Goal: Transaction & Acquisition: Book appointment/travel/reservation

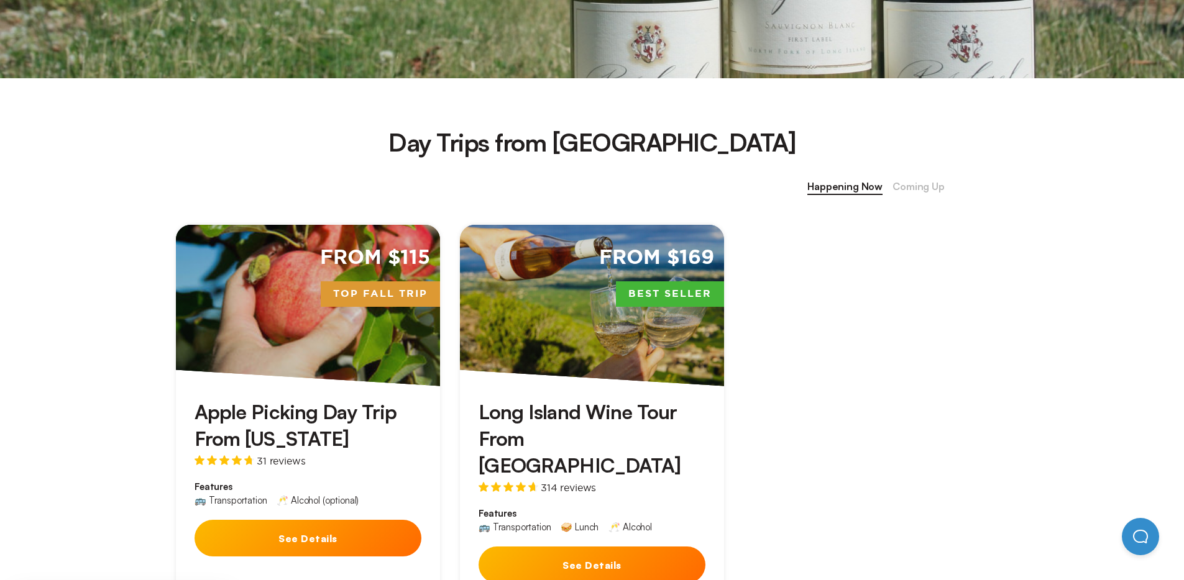
scroll to position [418, 0]
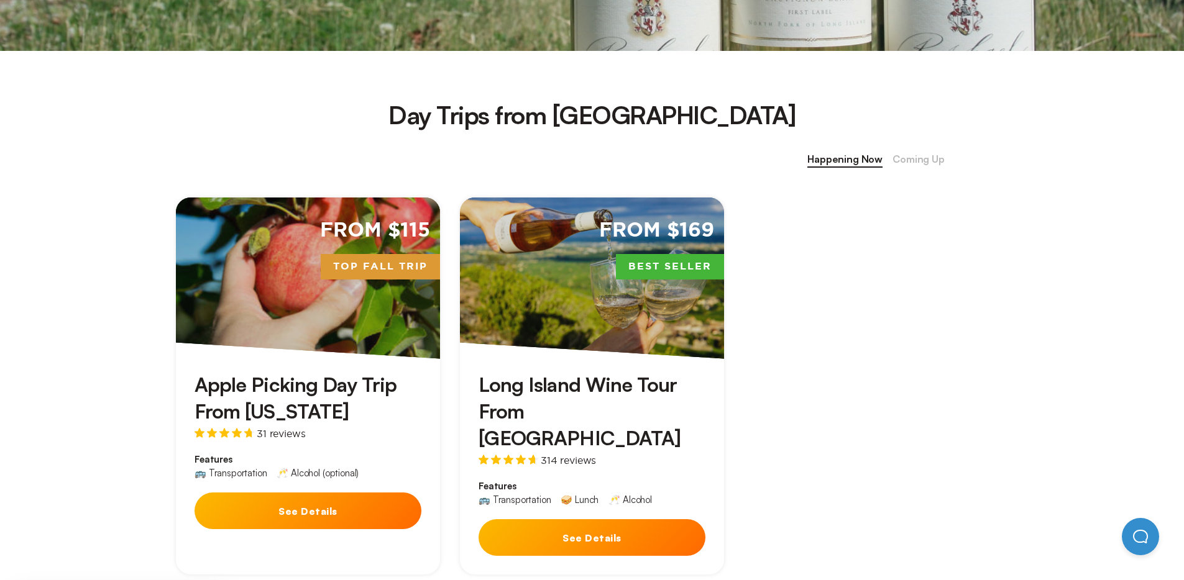
click at [627, 422] on h3 "Long Island Wine Tour From [GEOGRAPHIC_DATA]" at bounding box center [591, 412] width 227 height 81
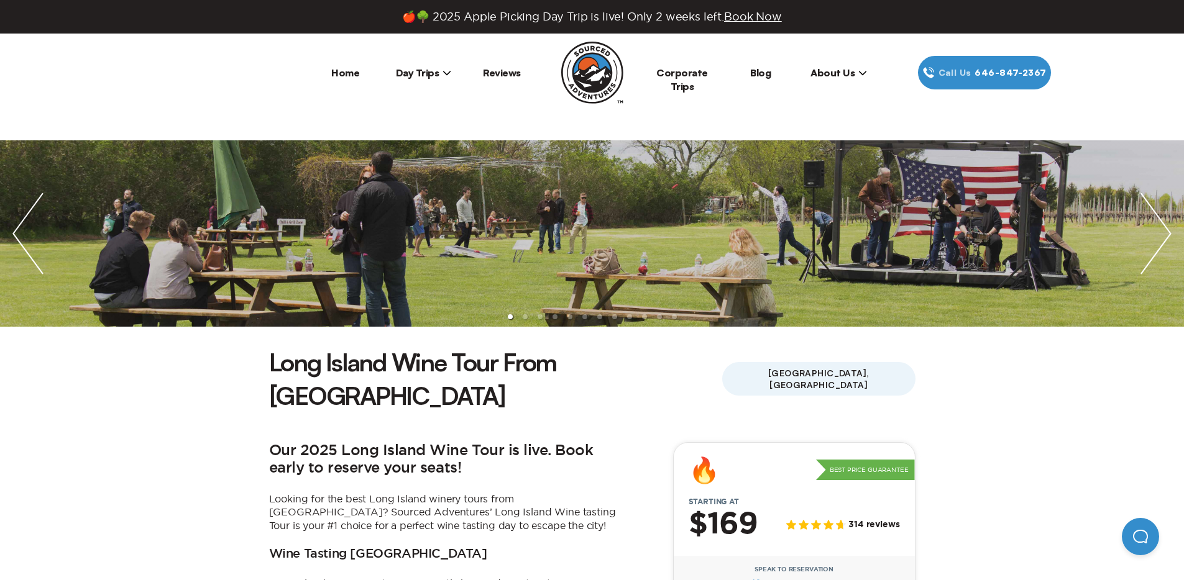
scroll to position [351, 0]
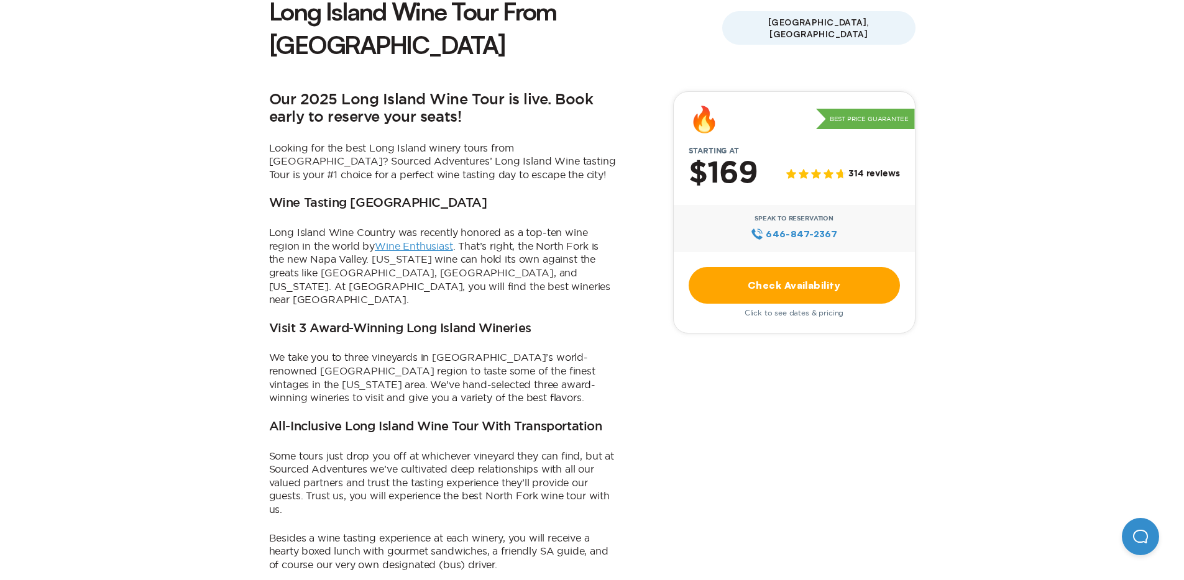
click at [803, 267] on link "Check Availability" at bounding box center [793, 285] width 211 height 37
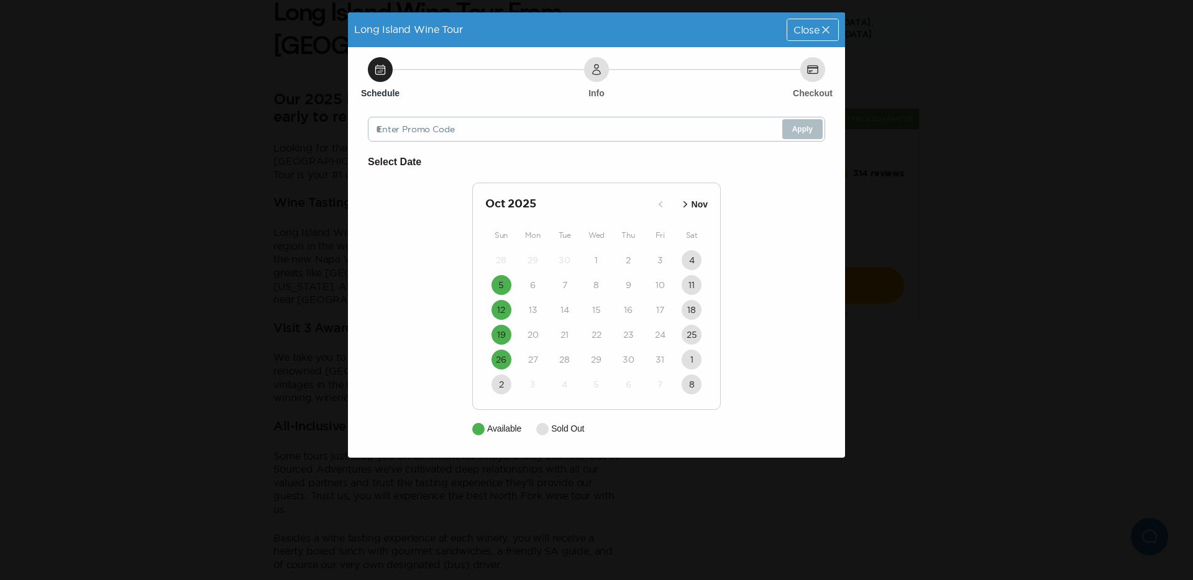
click at [831, 21] on div "Close" at bounding box center [812, 29] width 51 height 21
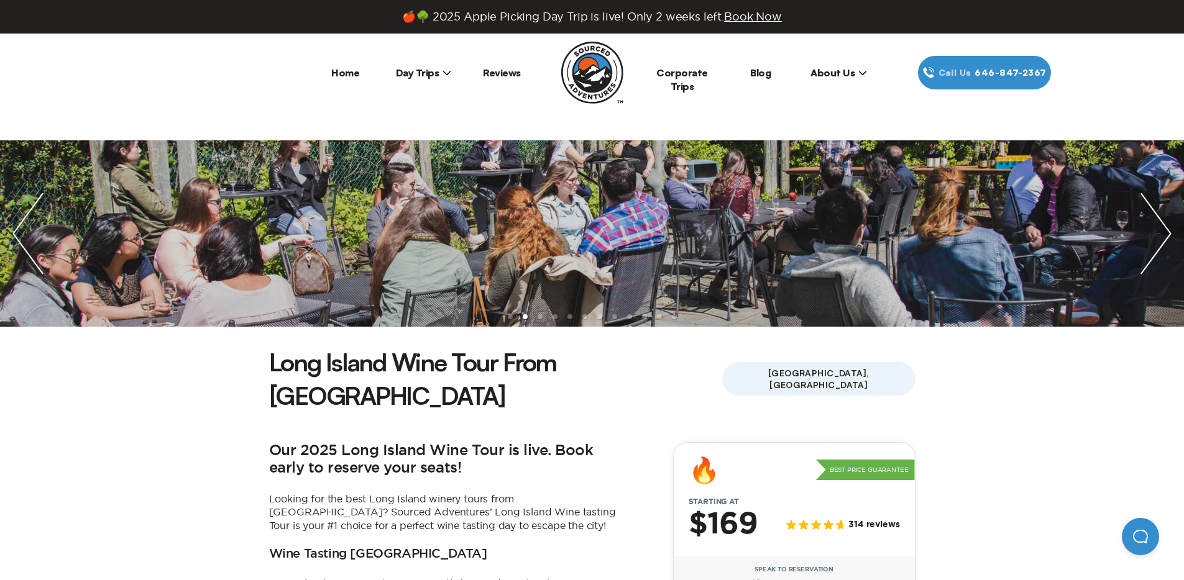
click at [435, 66] on span "Day Trips" at bounding box center [424, 72] width 56 height 12
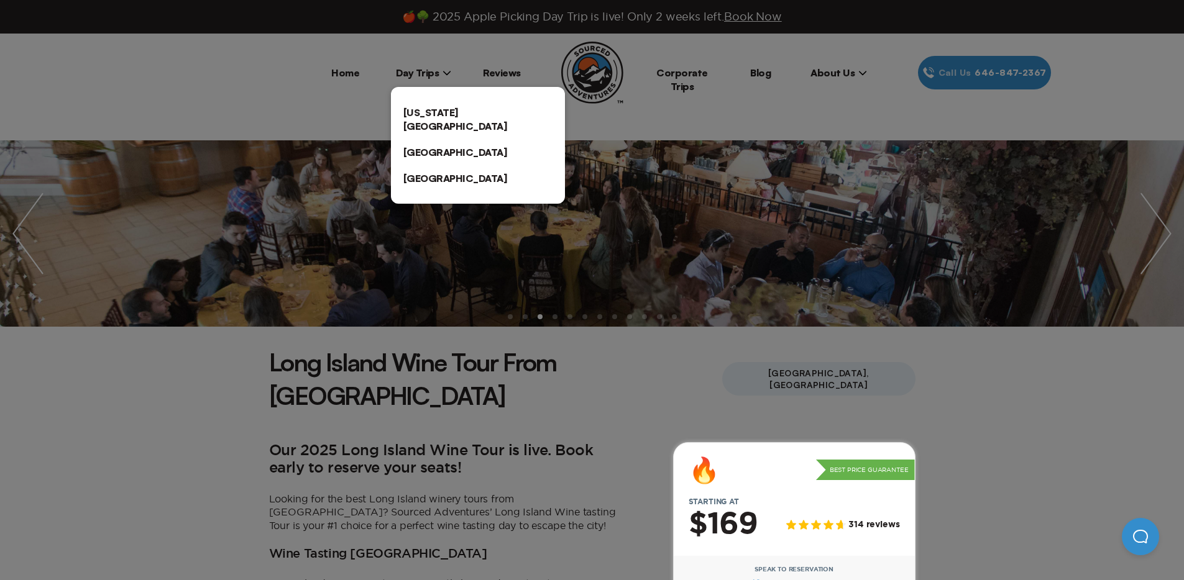
click at [316, 74] on div at bounding box center [592, 290] width 1184 height 580
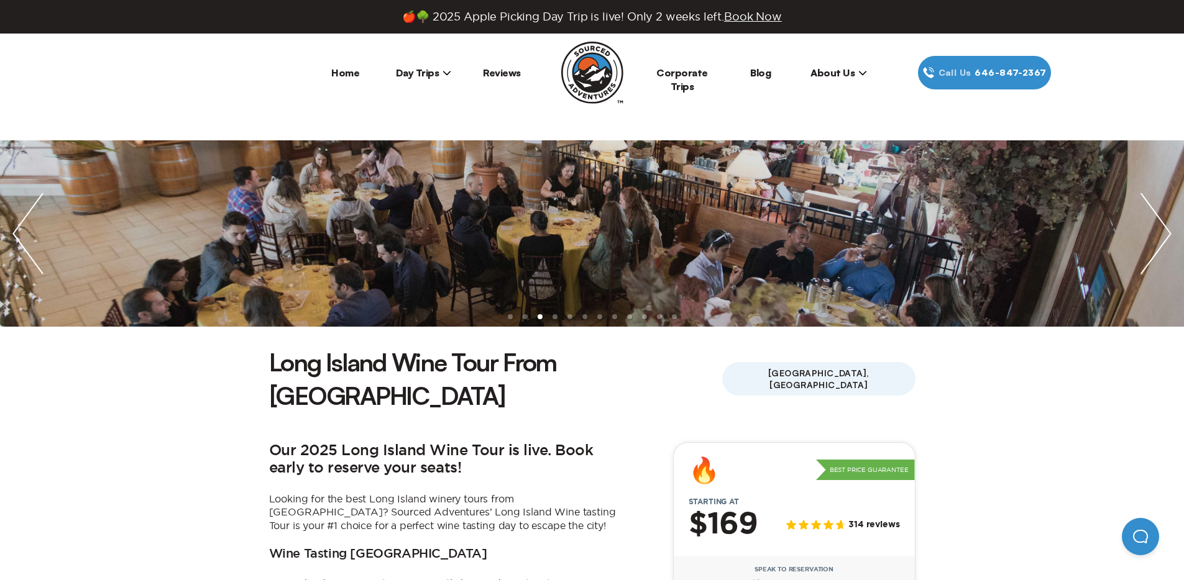
click at [357, 73] on link "Home" at bounding box center [345, 72] width 28 height 12
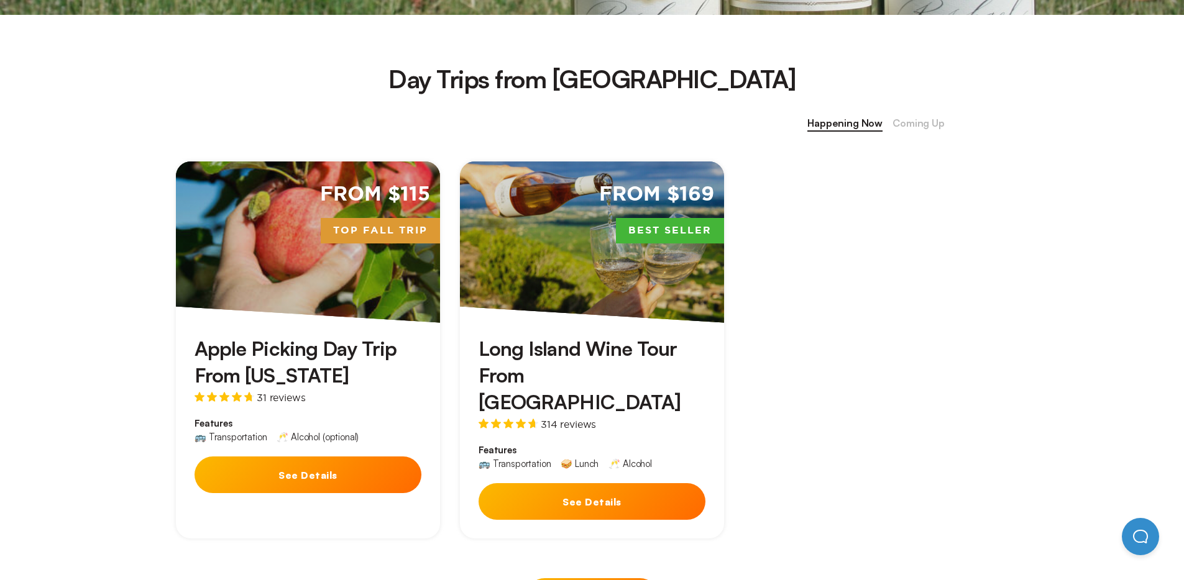
scroll to position [439, 0]
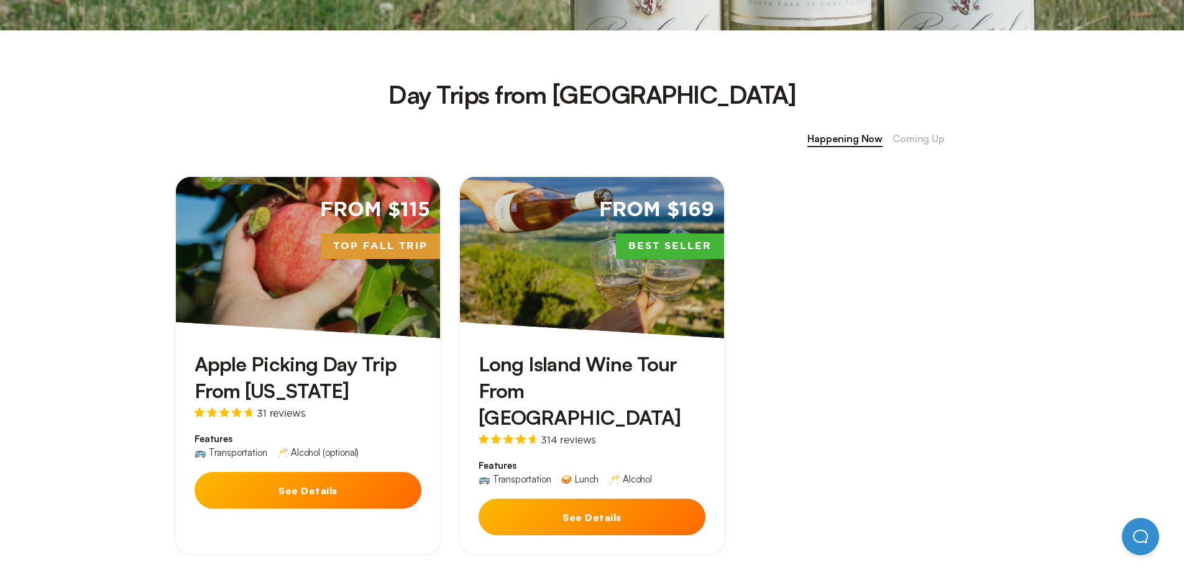
click at [925, 133] on span "Coming Up" at bounding box center [918, 139] width 52 height 16
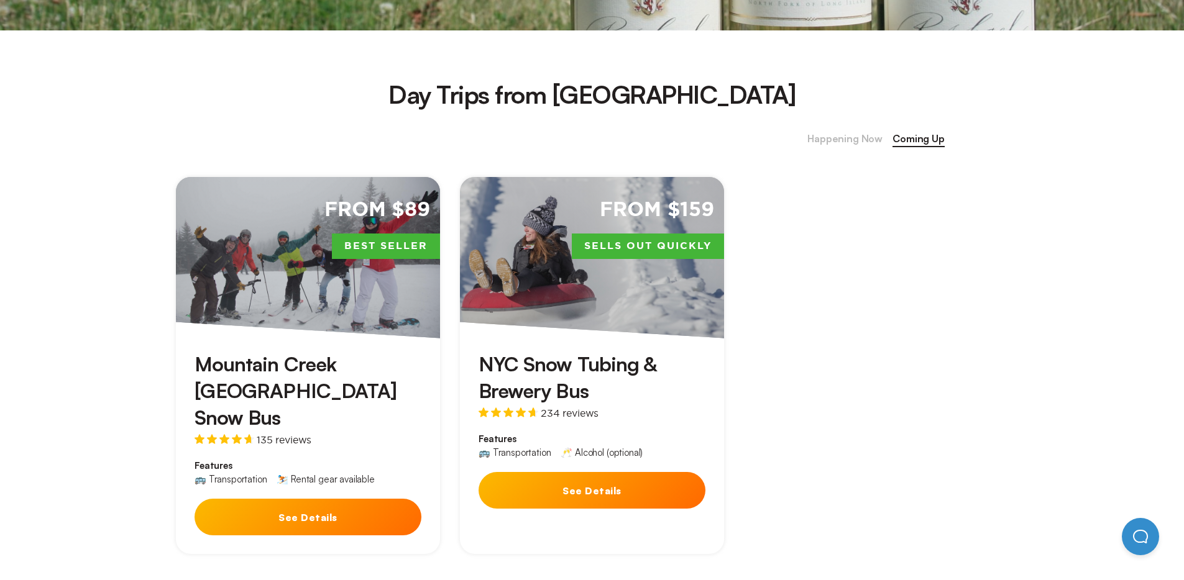
click at [385, 299] on div "From $89 Best Seller" at bounding box center [308, 258] width 264 height 162
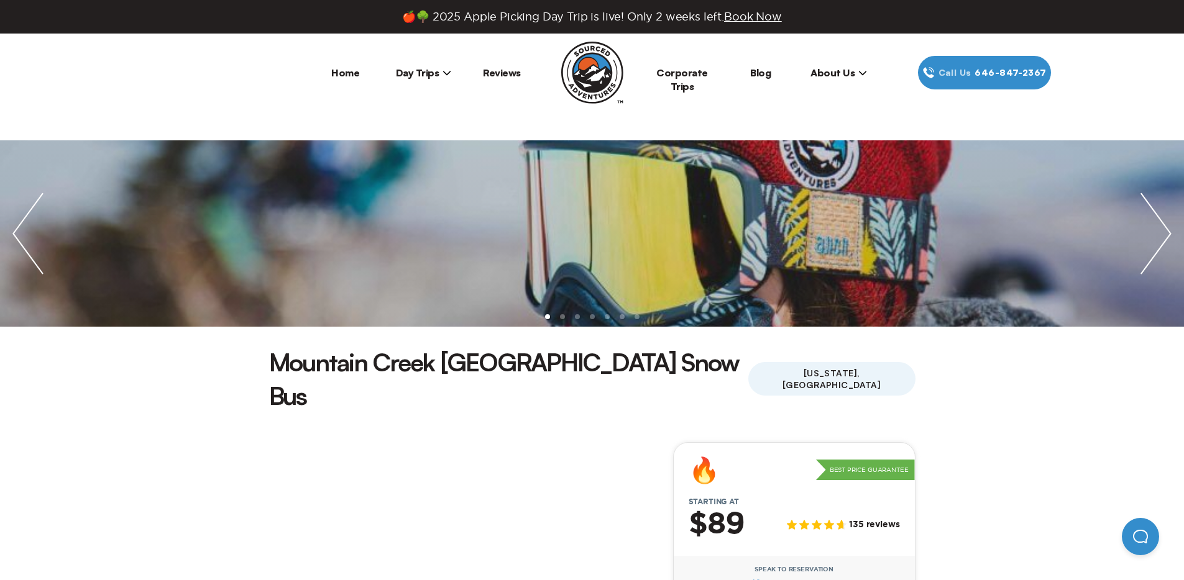
scroll to position [465, 0]
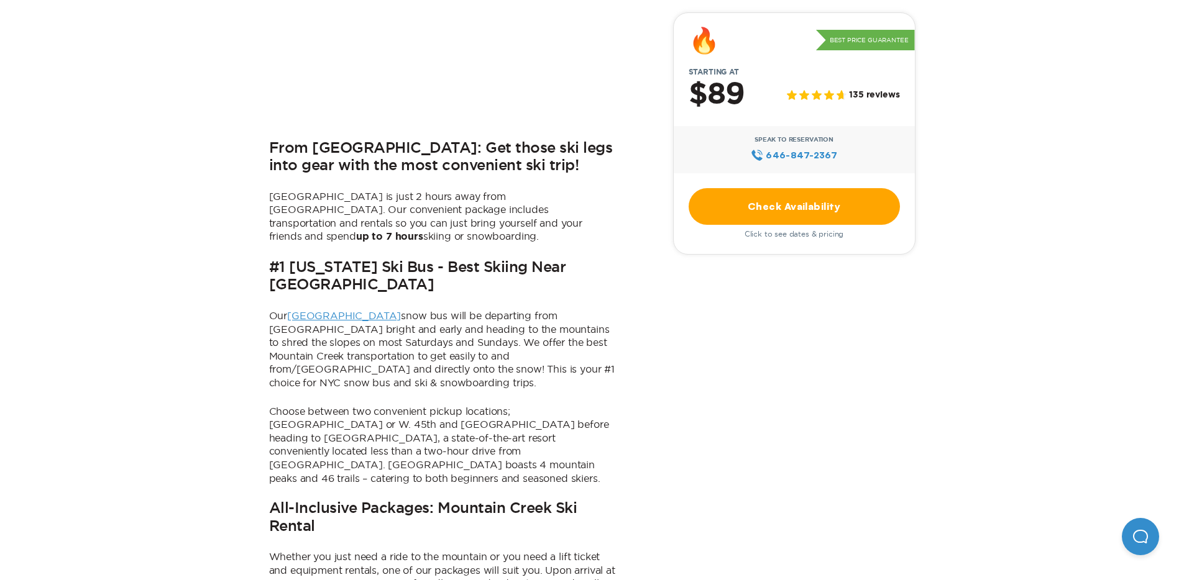
drag, startPoint x: 751, startPoint y: 184, endPoint x: 746, endPoint y: 202, distance: 18.7
click at [746, 202] on div "🔥 Best Price Guarantee Starting at $89 135 reviews Speak to Reservation 646‍-84…" at bounding box center [794, 133] width 242 height 242
click at [746, 202] on link "Check Availability" at bounding box center [793, 206] width 211 height 37
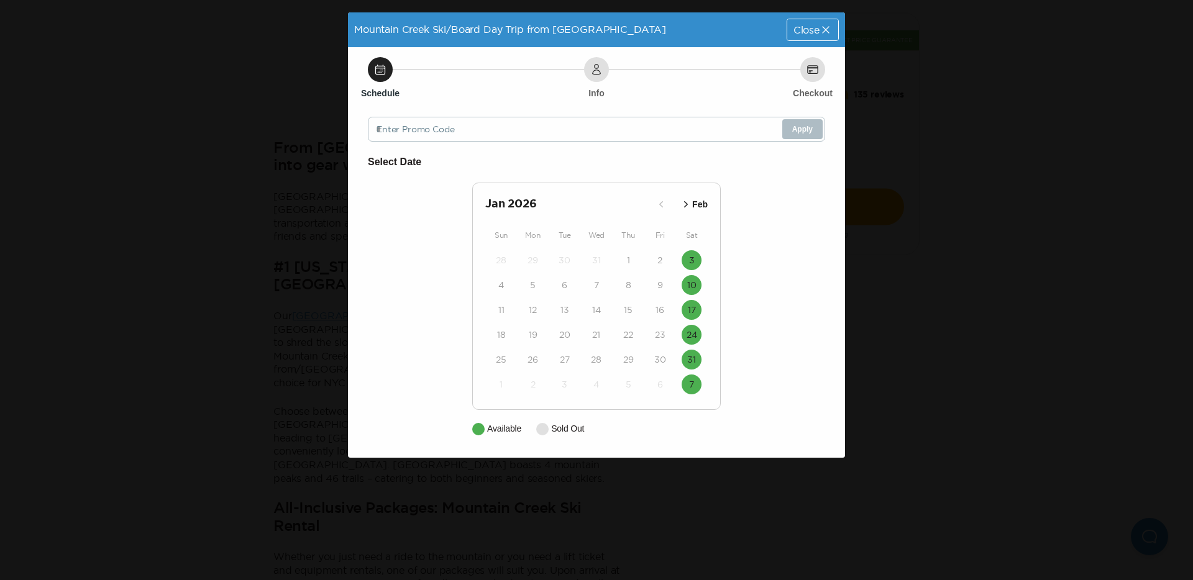
click at [698, 206] on p "Feb" at bounding box center [700, 204] width 16 height 13
click at [698, 206] on p "Mar" at bounding box center [700, 204] width 16 height 13
click at [665, 208] on p "Feb" at bounding box center [663, 204] width 16 height 13
click at [800, 40] on div "Close" at bounding box center [812, 29] width 51 height 21
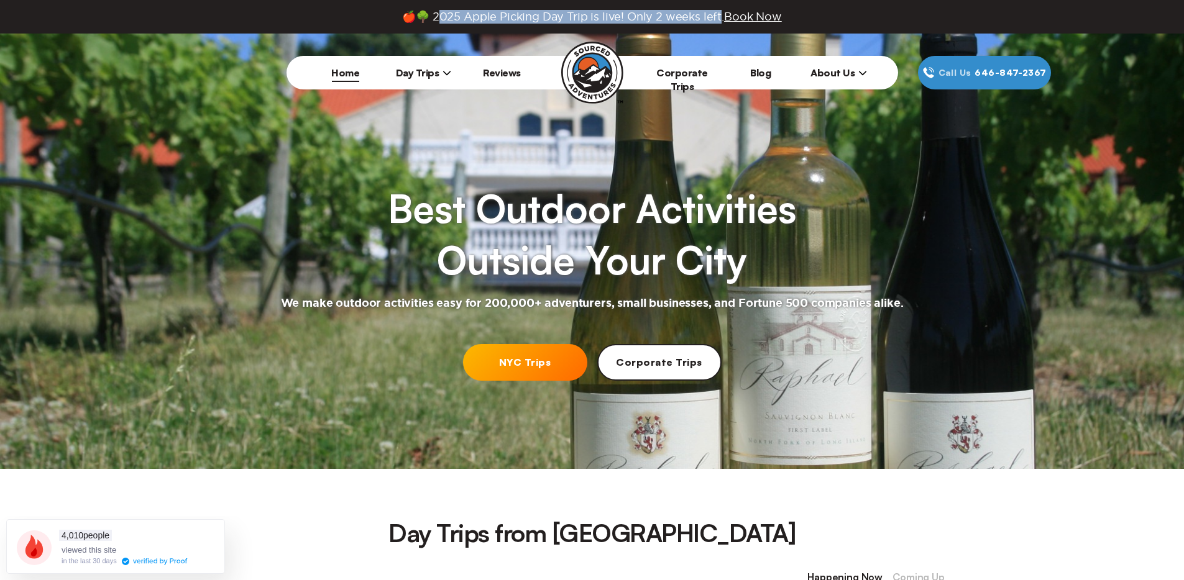
drag, startPoint x: 716, startPoint y: 16, endPoint x: 435, endPoint y: 14, distance: 281.5
click at [435, 14] on span "🍎🌳 2025 Apple Picking Day Trip is live! Only 2 weeks left. Book Now" at bounding box center [591, 17] width 379 height 14
copy span "5 Apple Picking Day Trip is live! Only 2 weeks left."
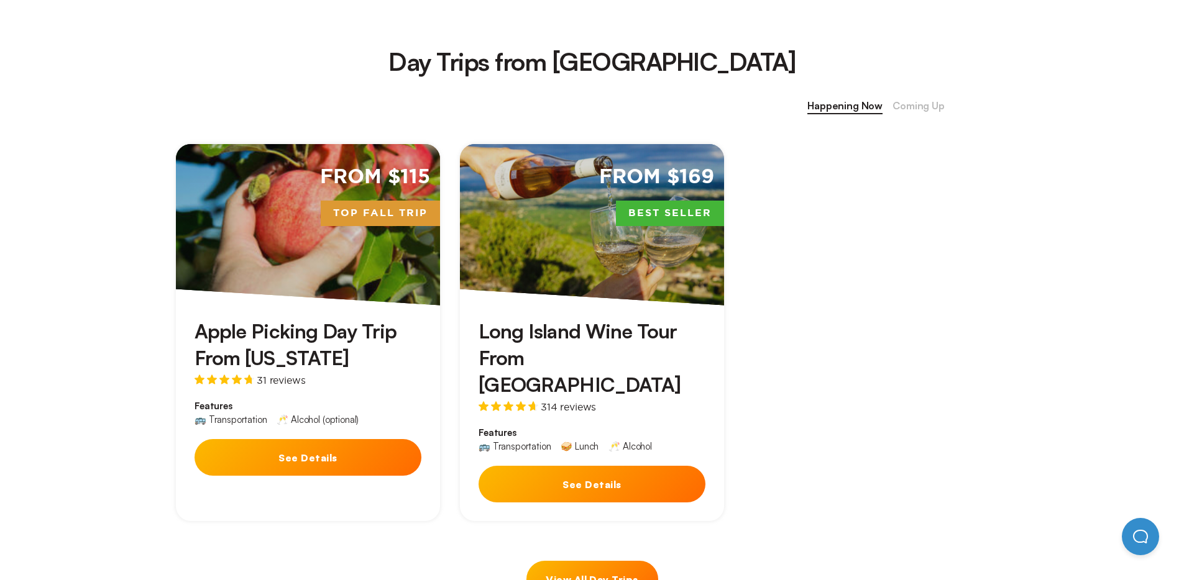
click at [920, 101] on span "Coming Up" at bounding box center [918, 106] width 52 height 16
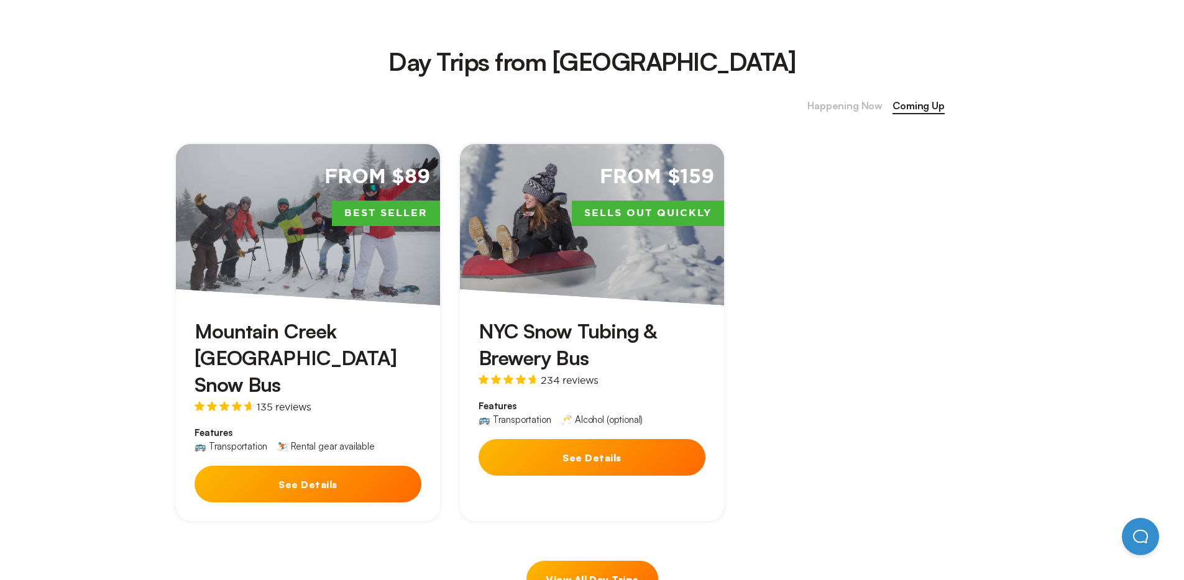
click at [849, 109] on span "Happening Now" at bounding box center [844, 106] width 75 height 16
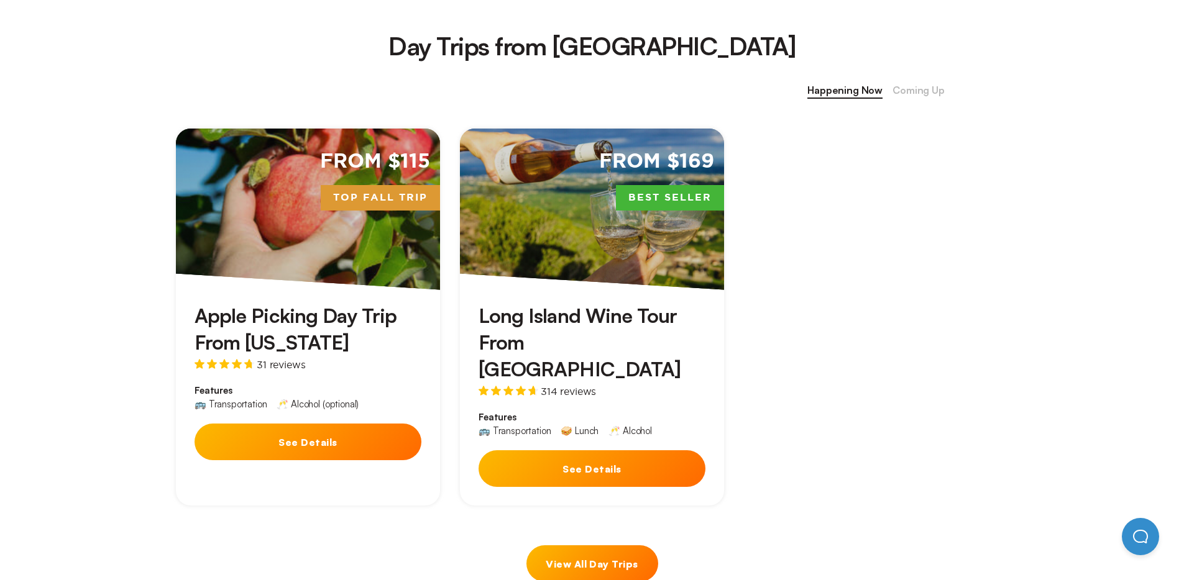
scroll to position [480, 0]
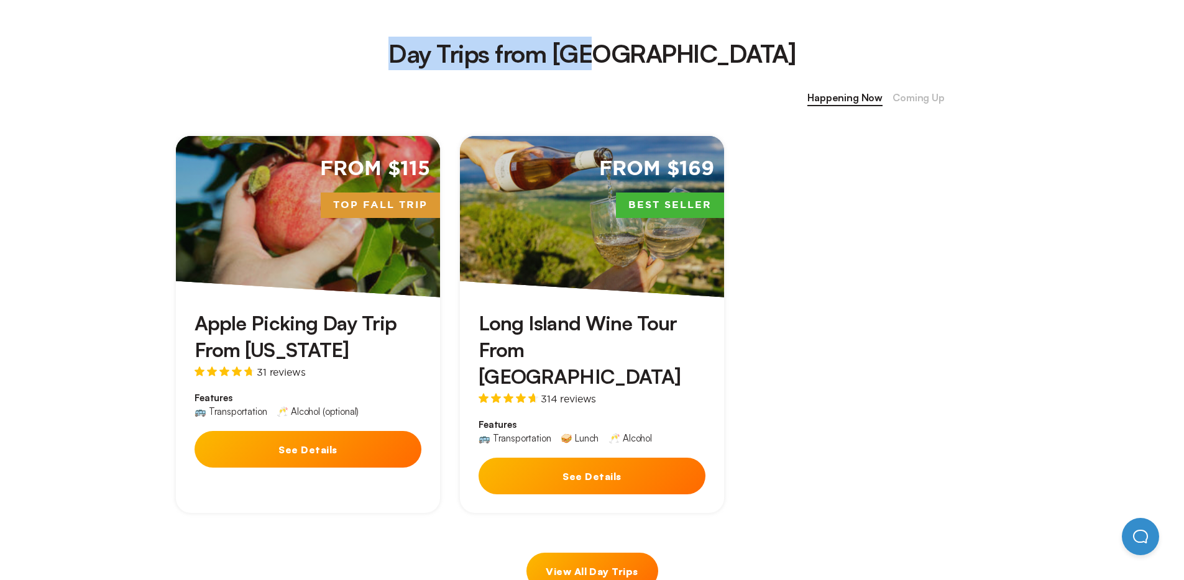
drag, startPoint x: 697, startPoint y: 53, endPoint x: 470, endPoint y: 62, distance: 227.6
click at [470, 62] on h2 "Day Trips from [GEOGRAPHIC_DATA]" at bounding box center [592, 54] width 1184 height 34
copy h2 "Day Trips from [GEOGRAPHIC_DATA]"
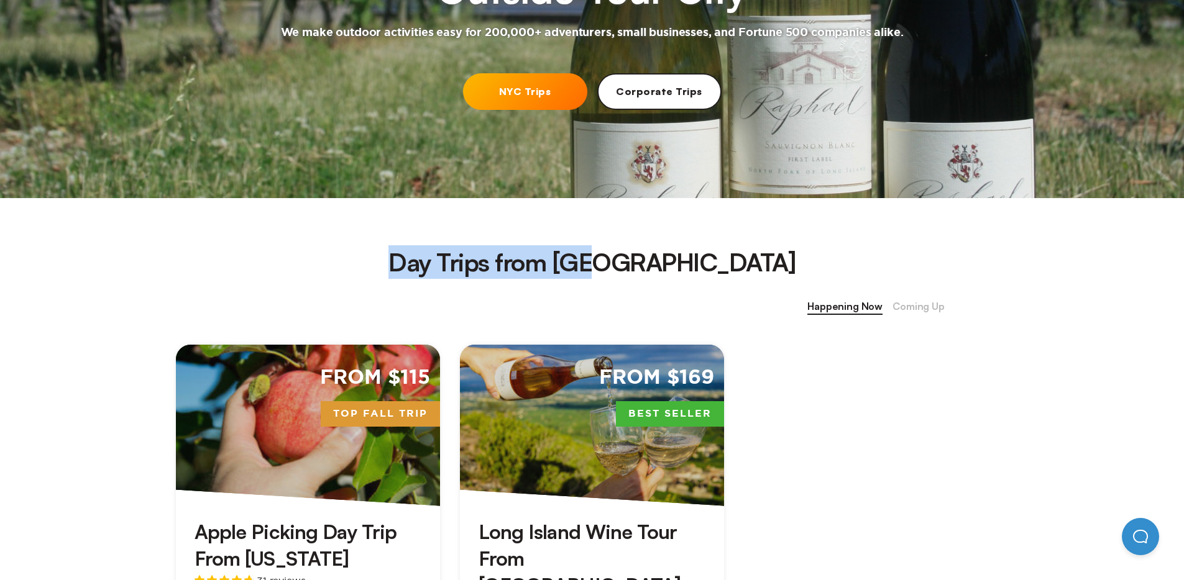
scroll to position [0, 0]
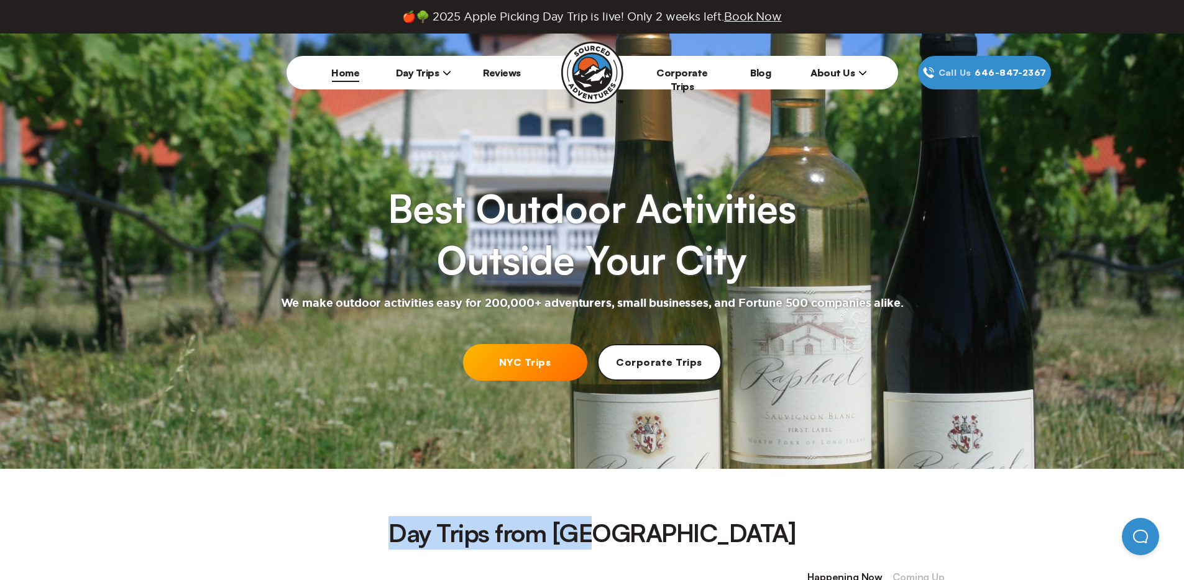
click at [418, 74] on span "Day Trips" at bounding box center [424, 72] width 56 height 12
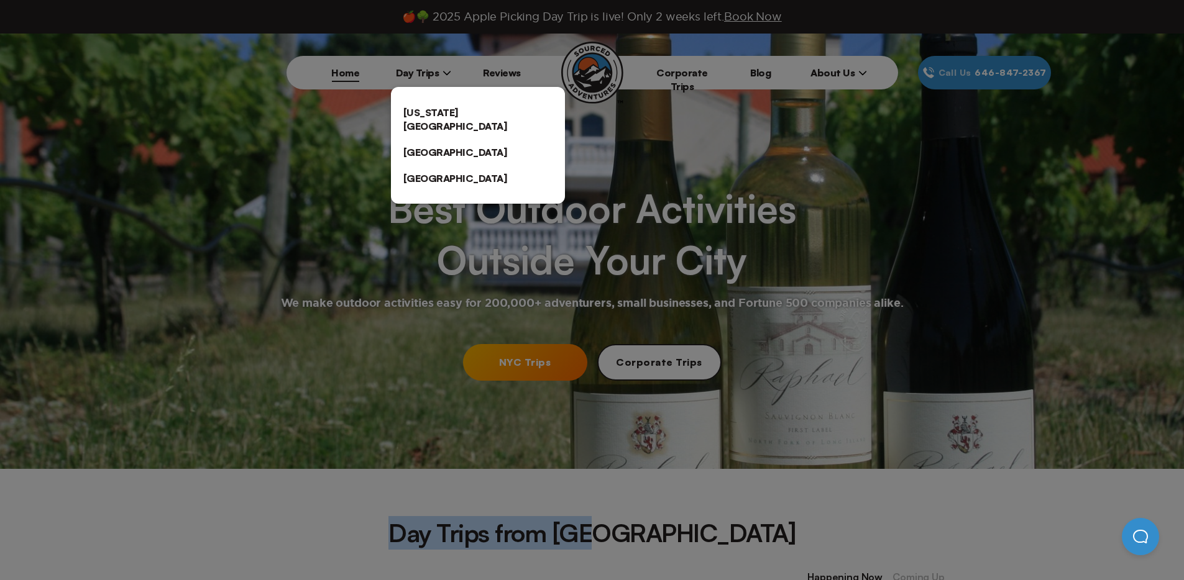
click at [446, 105] on link "[US_STATE][GEOGRAPHIC_DATA]" at bounding box center [478, 119] width 174 height 40
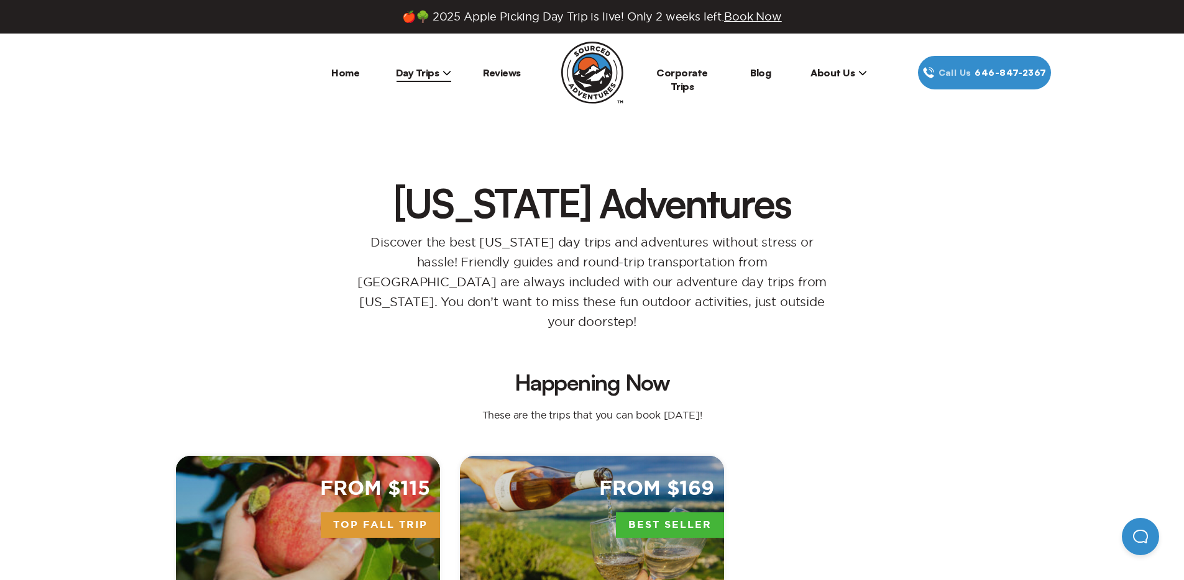
scroll to position [154, 0]
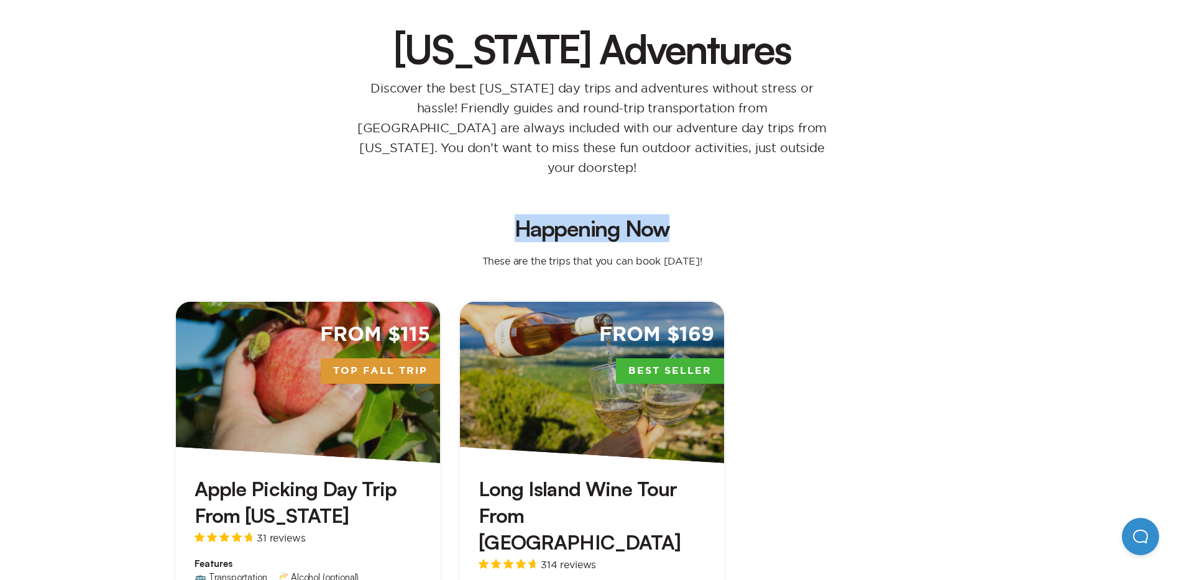
drag, startPoint x: 514, startPoint y: 206, endPoint x: 666, endPoint y: 211, distance: 151.7
click at [666, 217] on h2 "Happening Now" at bounding box center [592, 228] width 870 height 22
copy h2 "Happening Now"
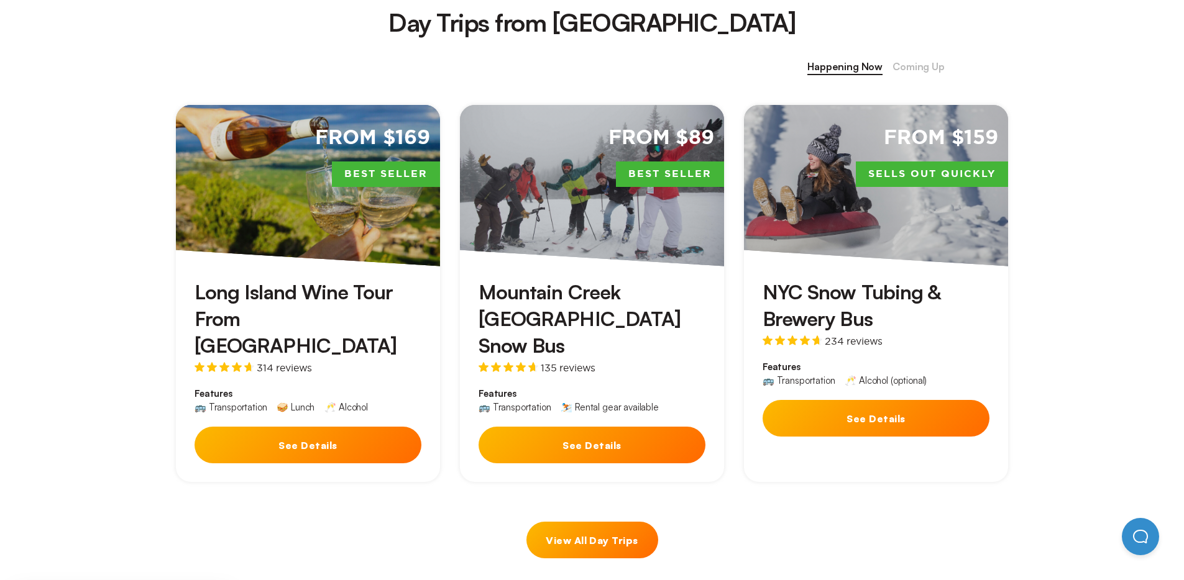
scroll to position [168, 0]
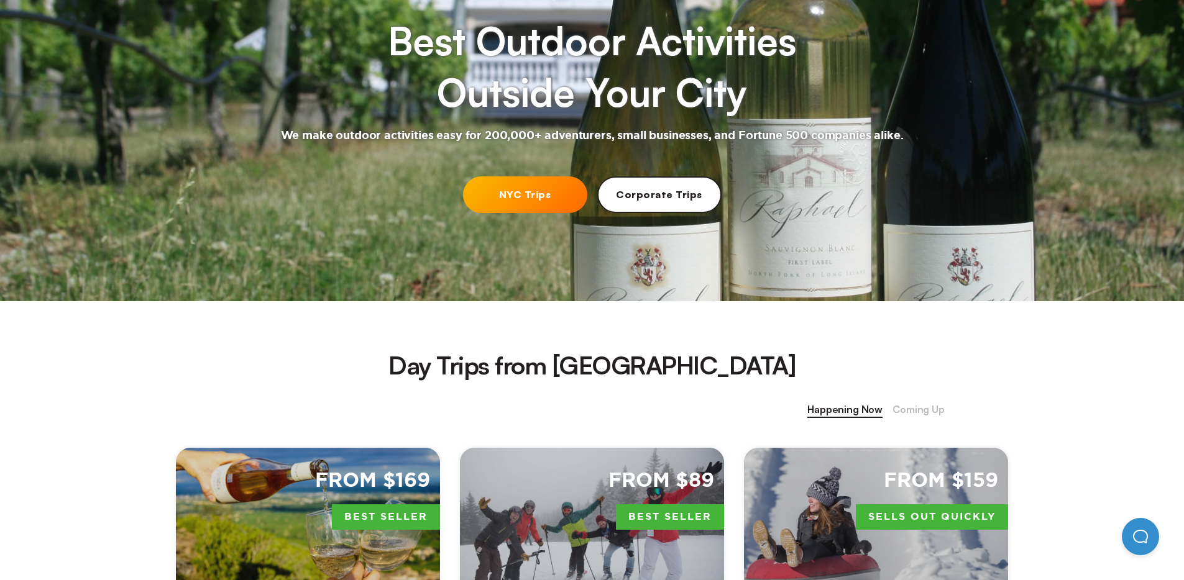
click at [931, 293] on span "Coming Up" at bounding box center [918, 410] width 52 height 16
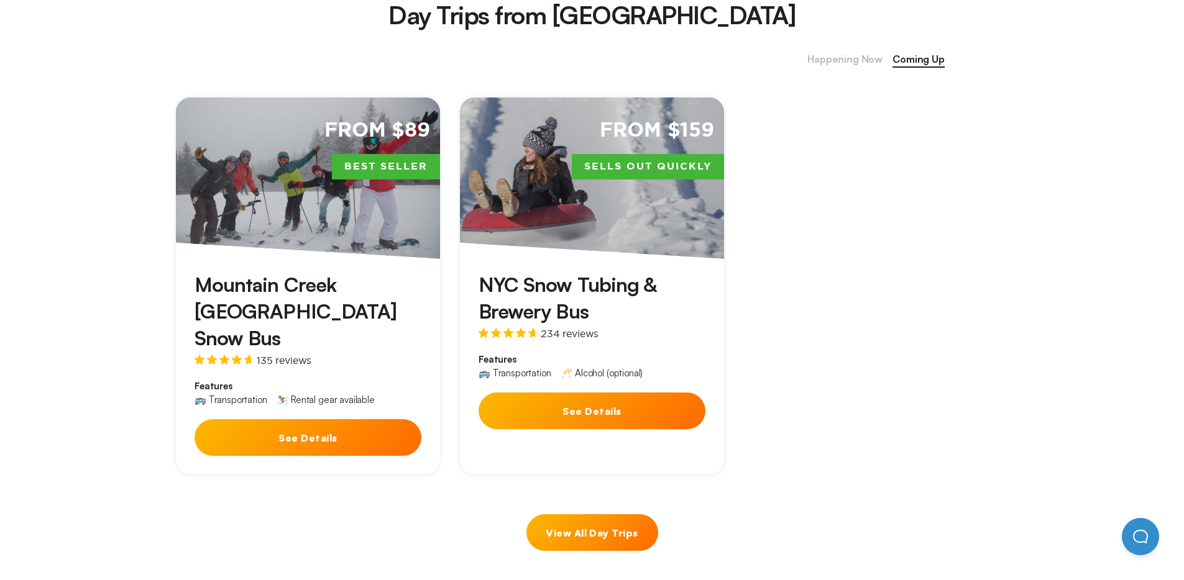
scroll to position [0, 0]
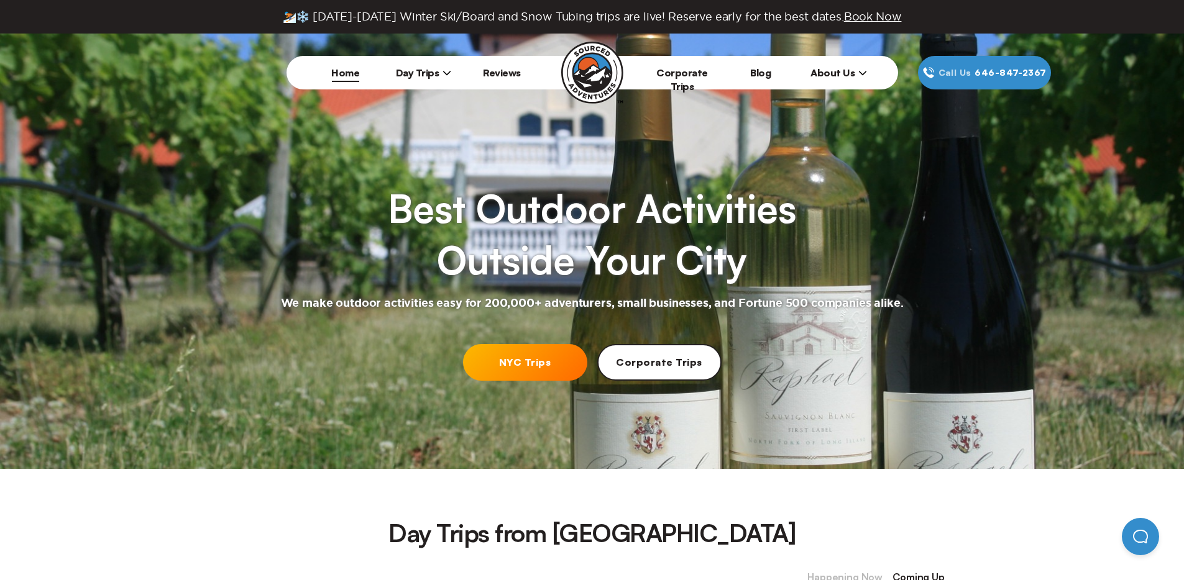
click at [416, 84] on li "Day Trips New York City Boston Chicago" at bounding box center [424, 73] width 78 height 34
click at [437, 73] on span "Day Trips" at bounding box center [424, 72] width 56 height 12
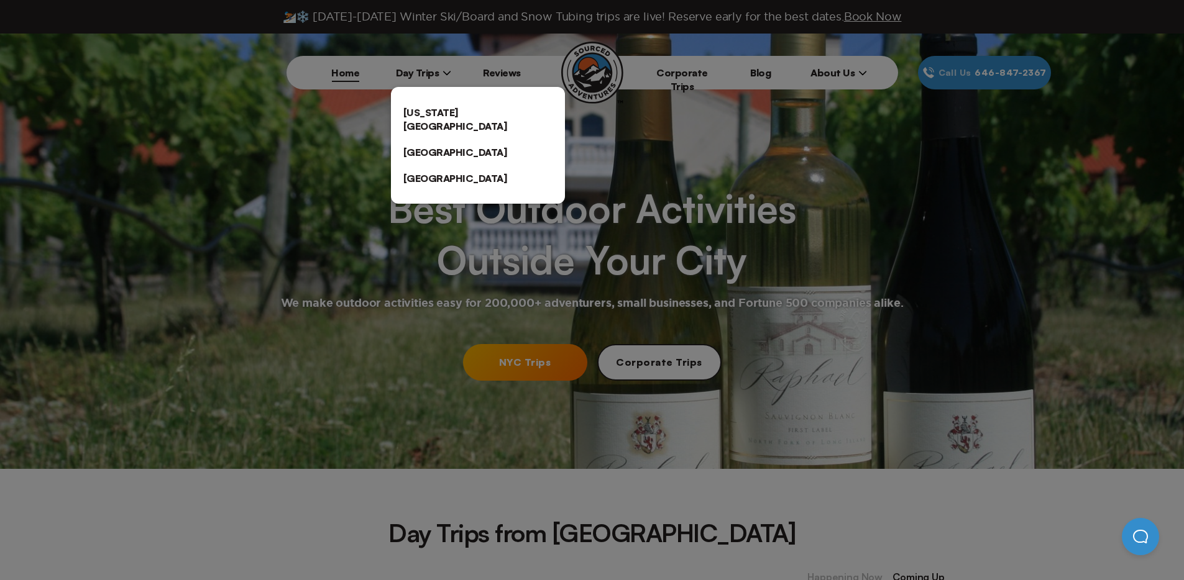
click at [421, 119] on link "[US_STATE][GEOGRAPHIC_DATA]" at bounding box center [478, 119] width 174 height 40
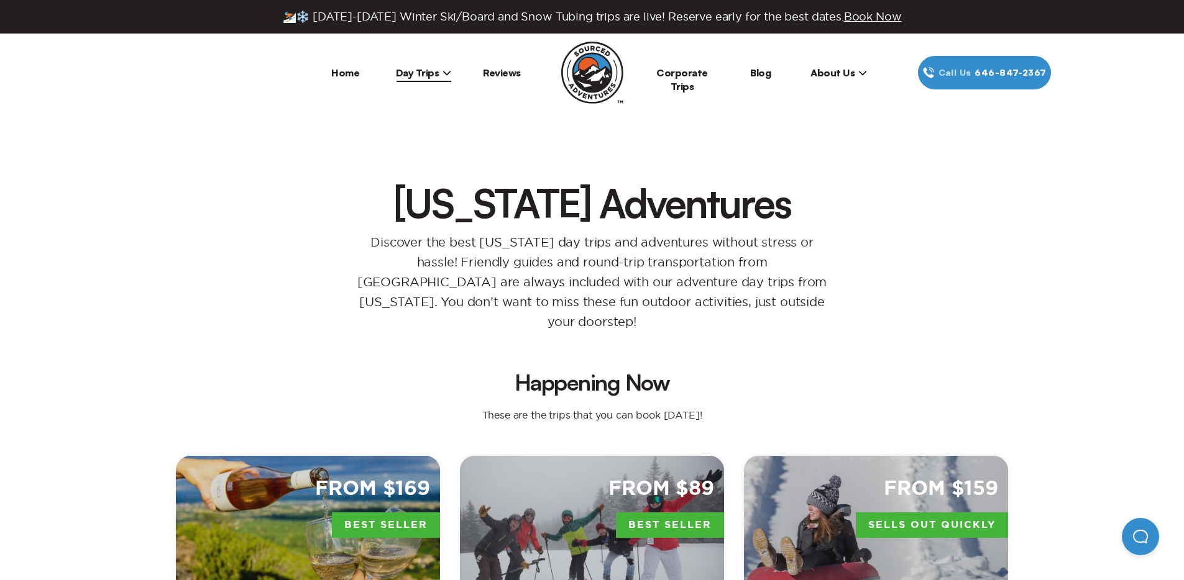
click at [880, 20] on span "Book Now" at bounding box center [873, 17] width 58 height 12
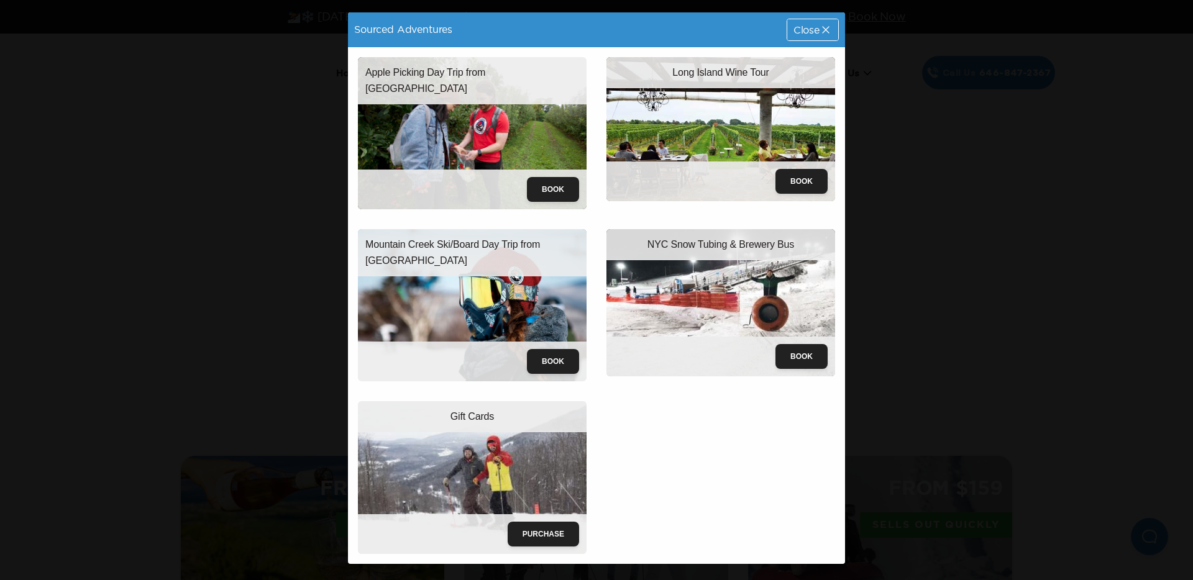
click at [828, 25] on icon at bounding box center [826, 30] width 12 height 12
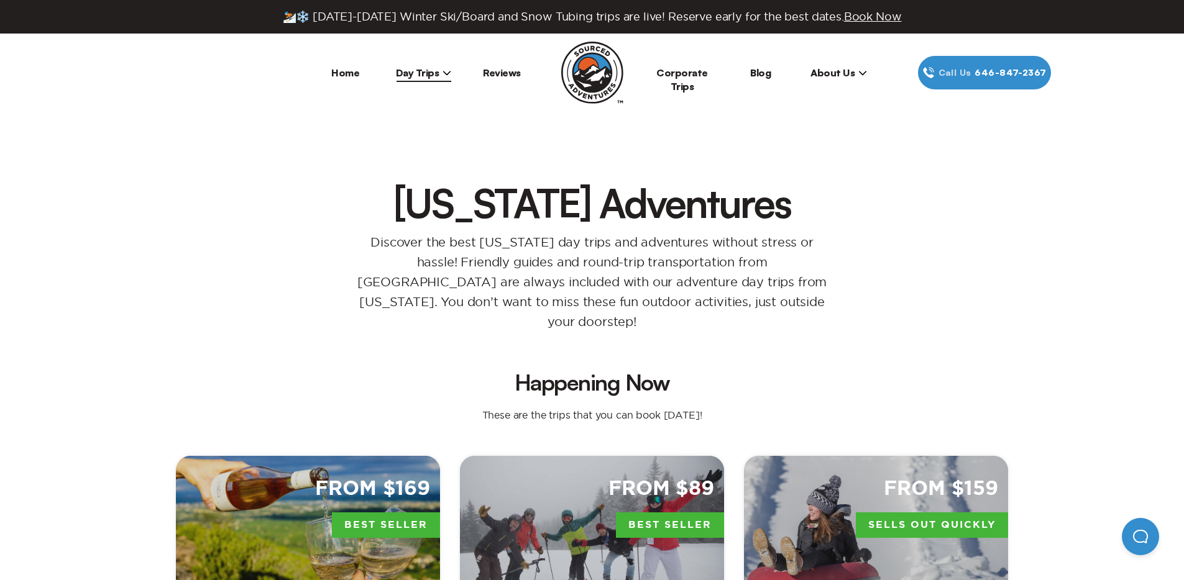
click at [338, 77] on link "Home" at bounding box center [345, 72] width 28 height 12
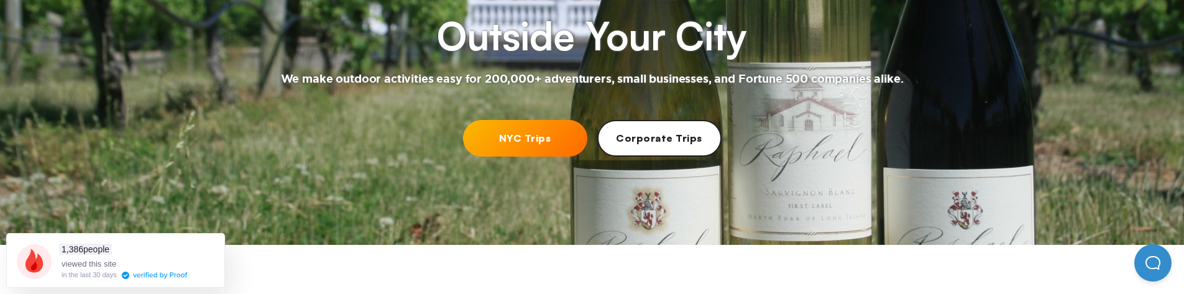
click at [544, 129] on link "NYC Trips" at bounding box center [525, 138] width 124 height 37
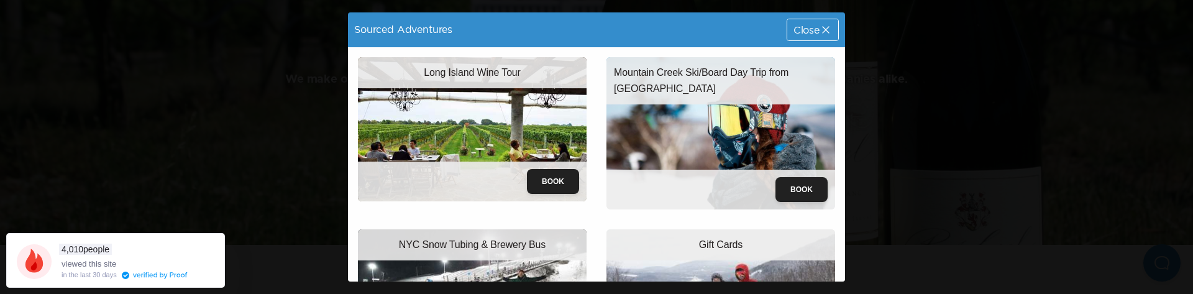
click at [936, 135] on div "Sourced Adventures Close Long Island Wine Tour Book Mountain Creek Ski/Board Da…" at bounding box center [596, 147] width 1193 height 294
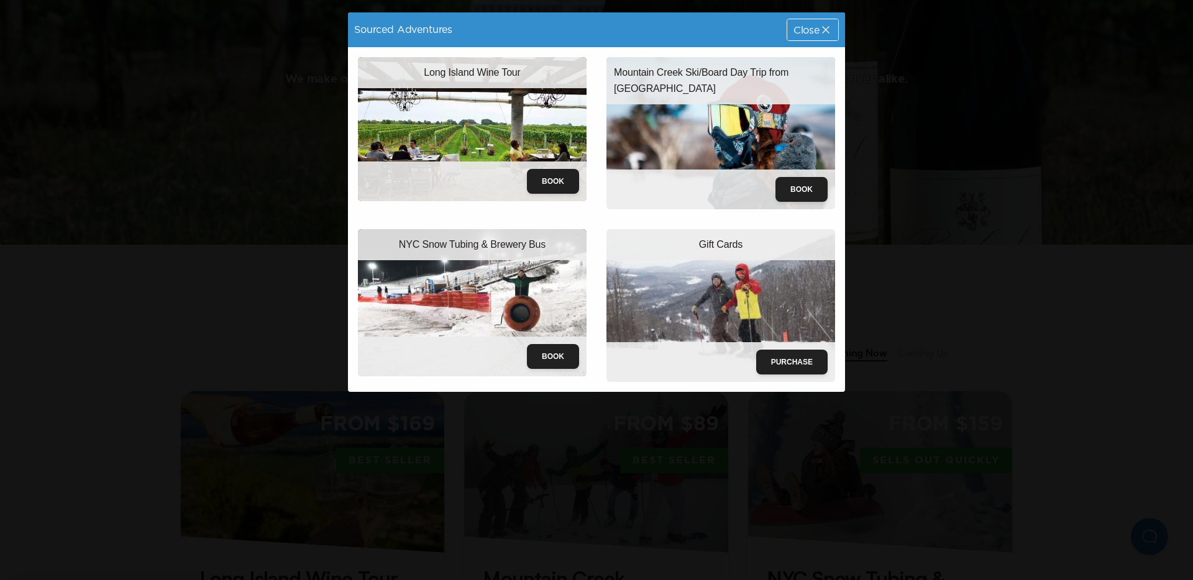
click at [815, 30] on span "Close" at bounding box center [806, 30] width 26 height 10
